Goal: Information Seeking & Learning: Learn about a topic

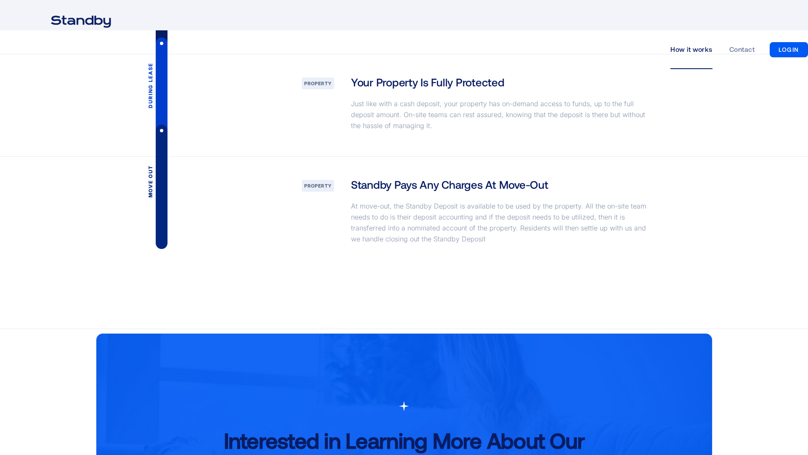
scroll to position [1657, 0]
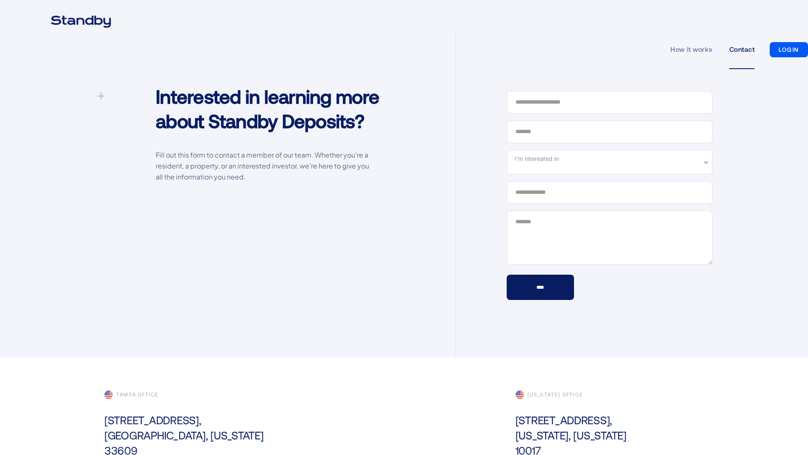
scroll to position [251, 0]
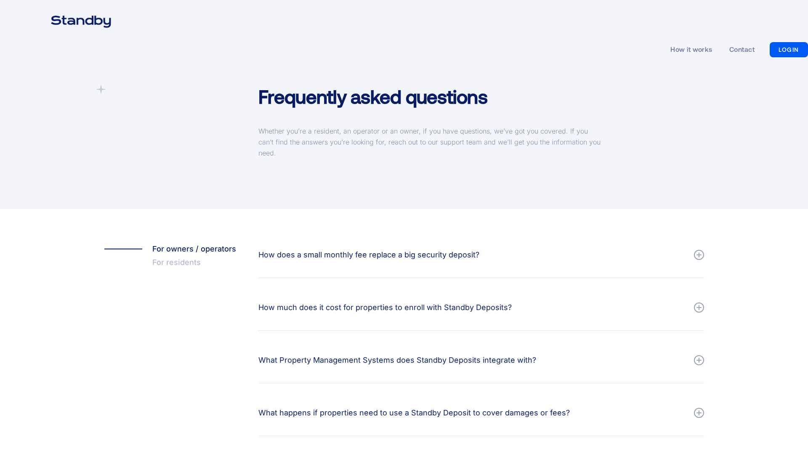
scroll to position [290, 0]
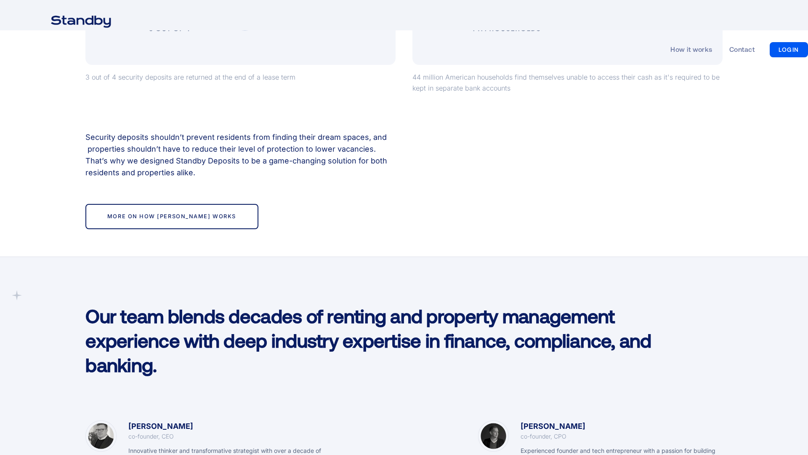
scroll to position [1250, 0]
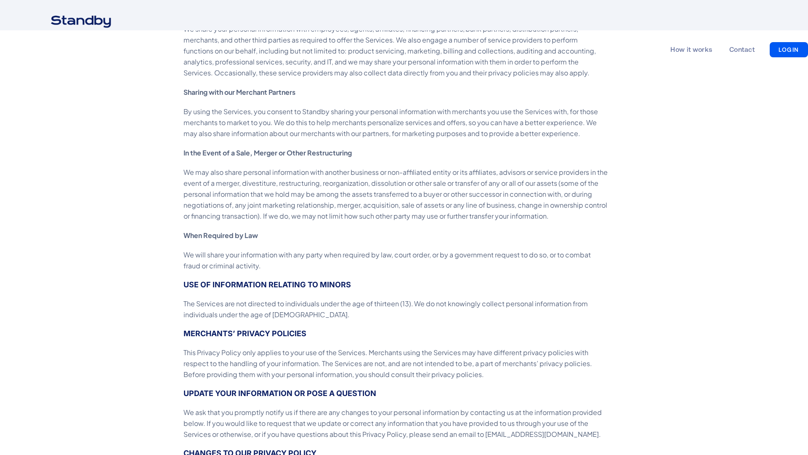
scroll to position [1657, 0]
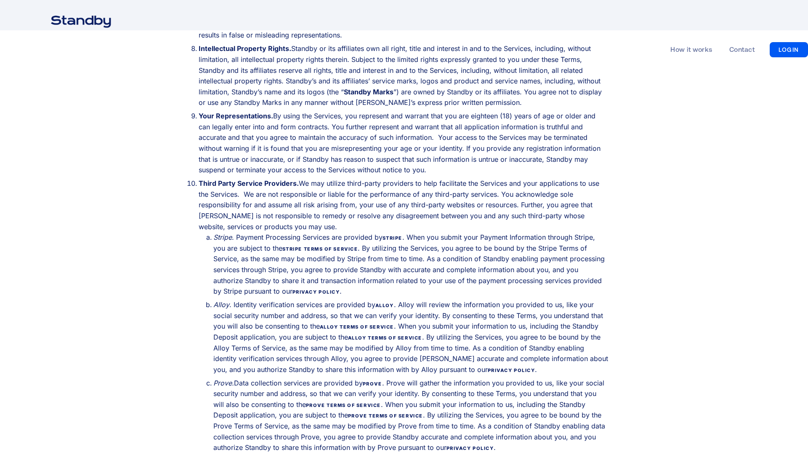
scroll to position [1657, 0]
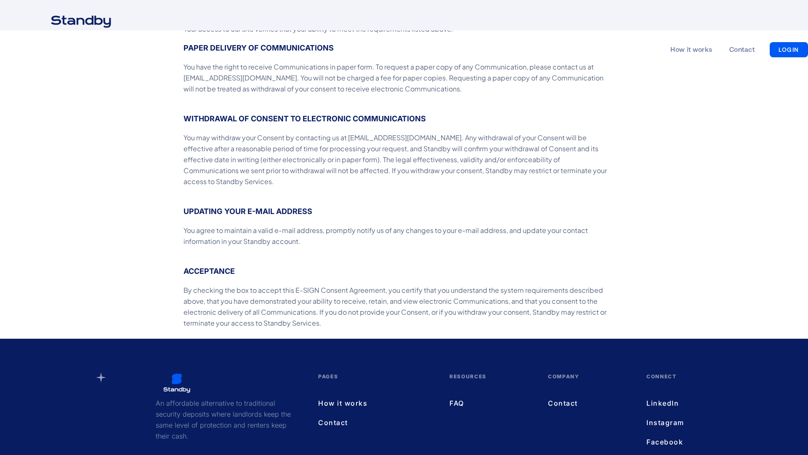
scroll to position [517, 0]
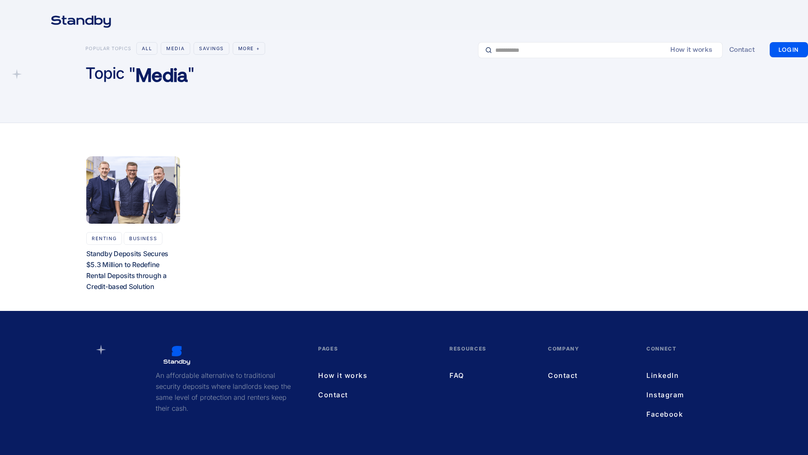
scroll to position [63, 0]
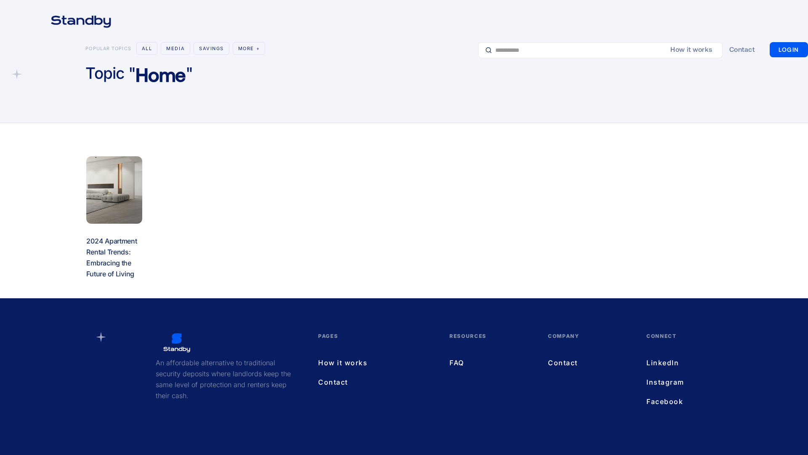
scroll to position [51, 0]
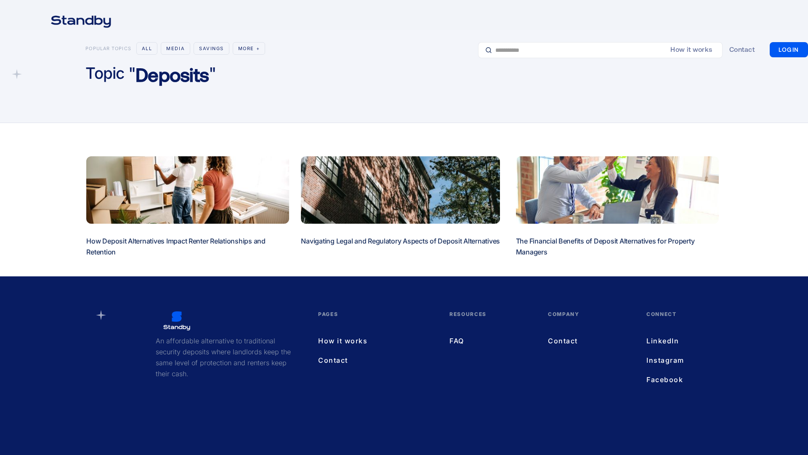
scroll to position [29, 0]
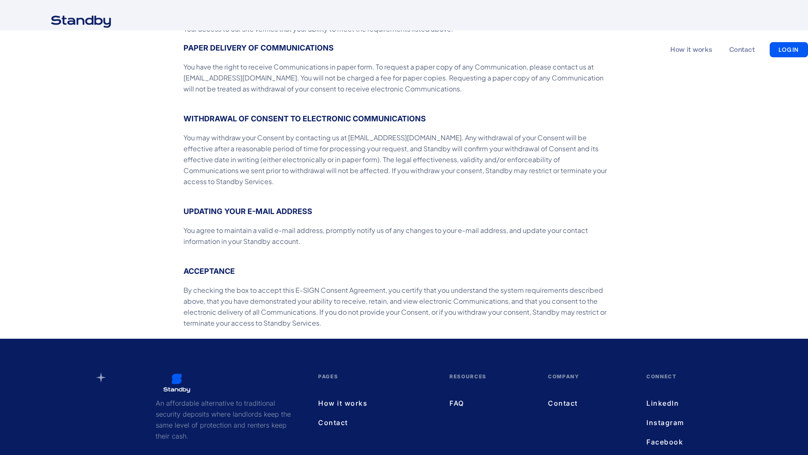
scroll to position [517, 0]
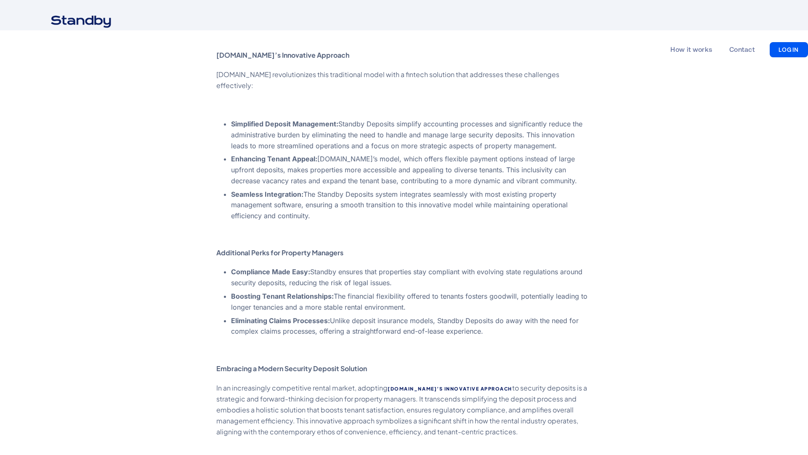
scroll to position [1249, 0]
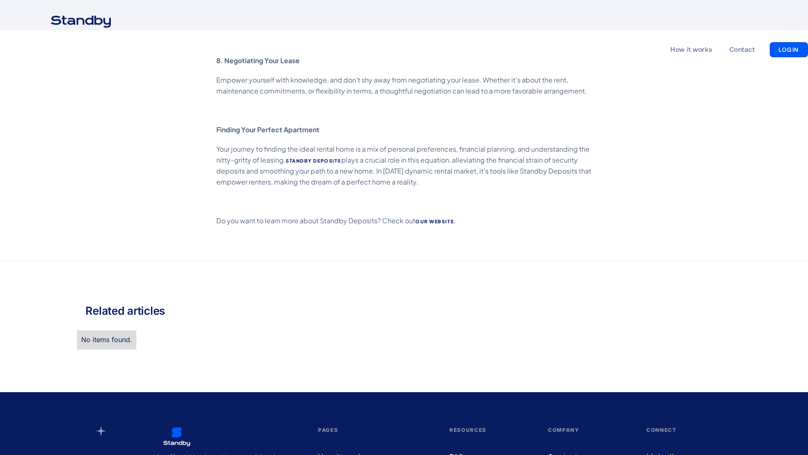
scroll to position [1373, 0]
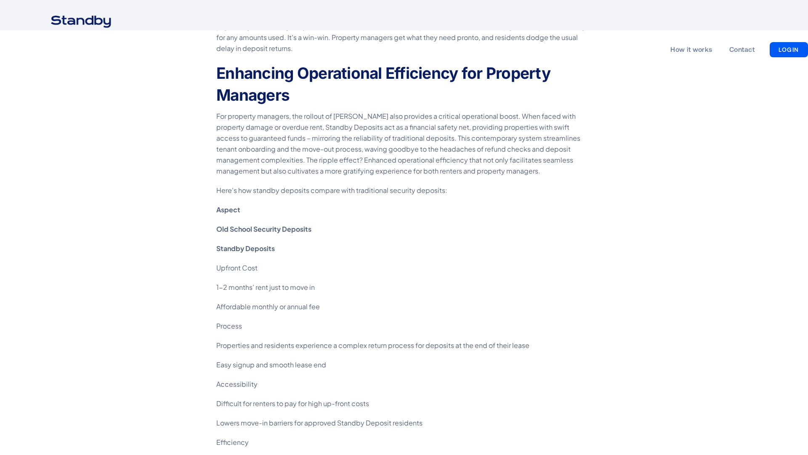
scroll to position [1250, 0]
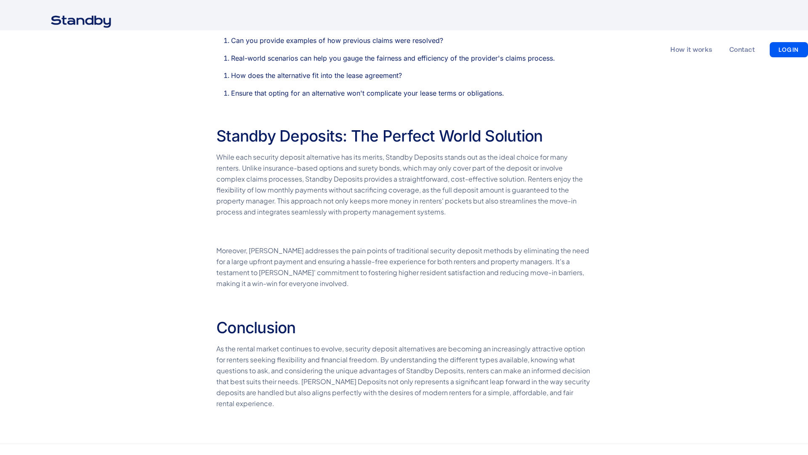
scroll to position [1567, 0]
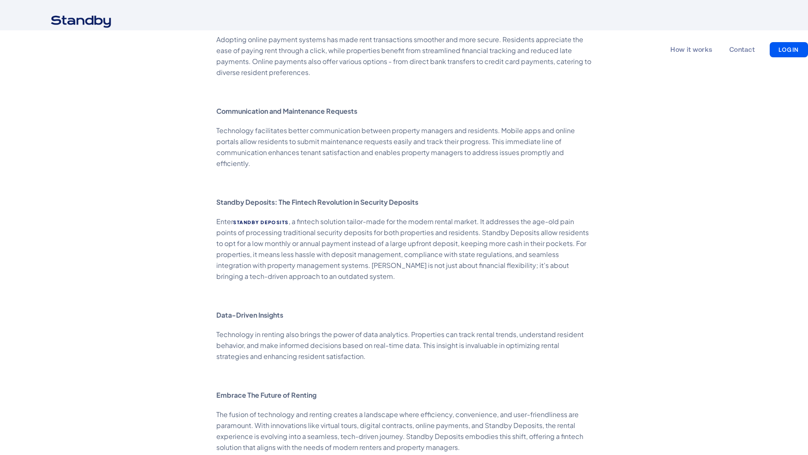
scroll to position [1250, 0]
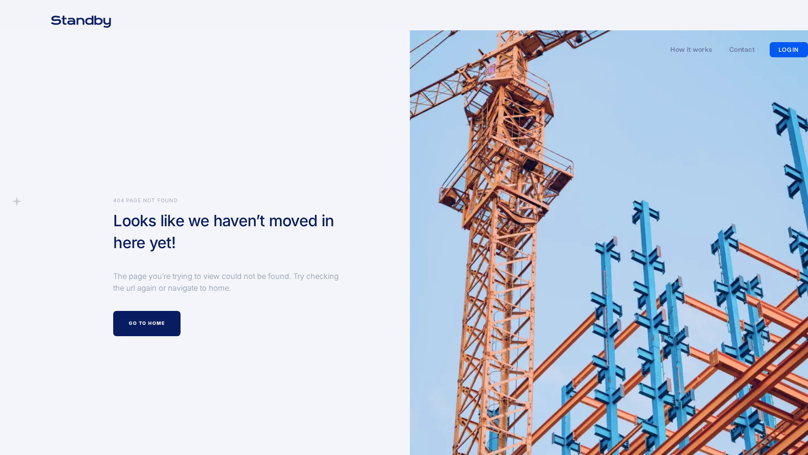
scroll to position [254, 0]
